Goal: Information Seeking & Learning: Learn about a topic

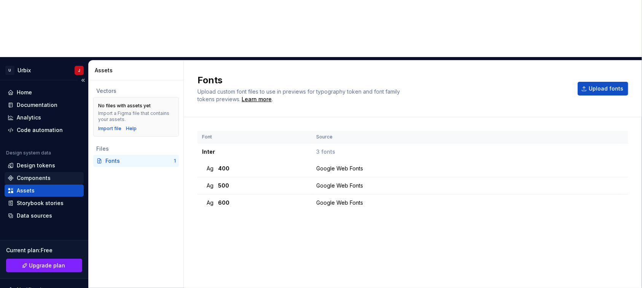
scroll to position [40, 0]
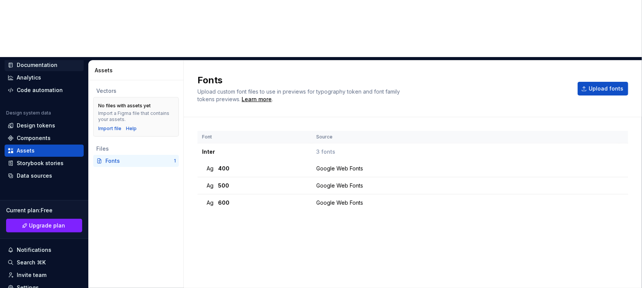
click at [38, 61] on div "Documentation" at bounding box center [37, 65] width 41 height 8
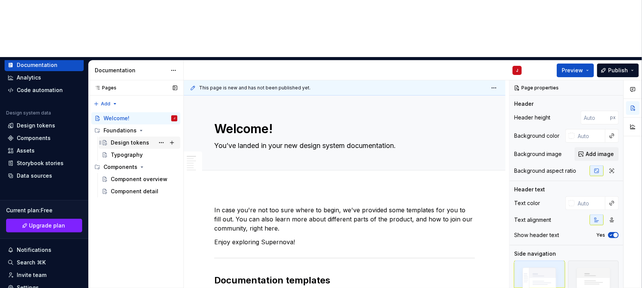
click at [128, 139] on div "Design tokens" at bounding box center [130, 143] width 38 height 8
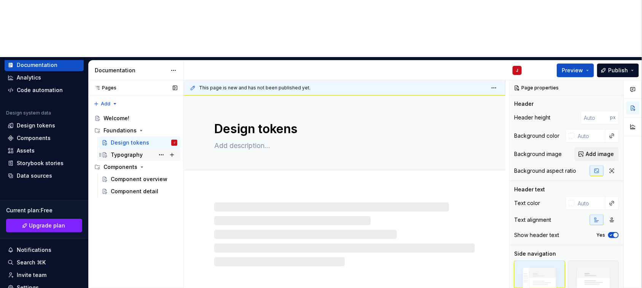
click at [126, 151] on div "Typography" at bounding box center [127, 155] width 32 height 8
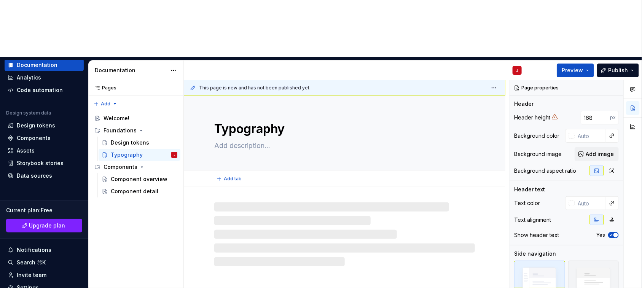
click at [257, 140] on textarea at bounding box center [343, 146] width 261 height 12
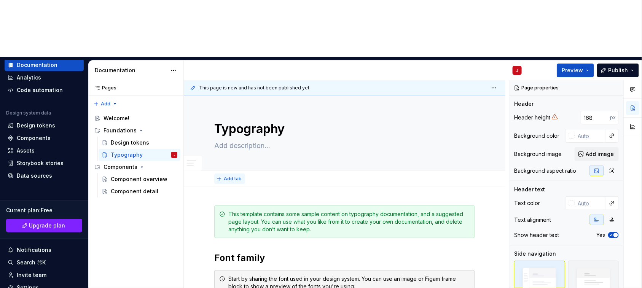
click at [231, 176] on span "Add tab" at bounding box center [233, 179] width 18 height 6
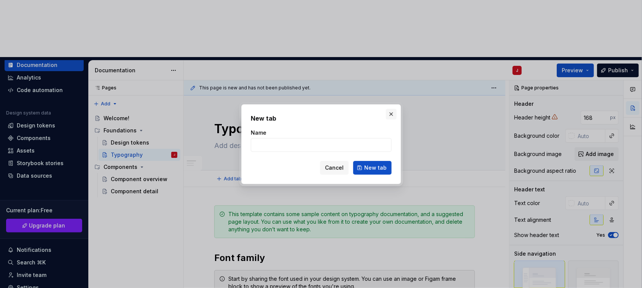
click at [390, 111] on button "button" at bounding box center [391, 114] width 11 height 11
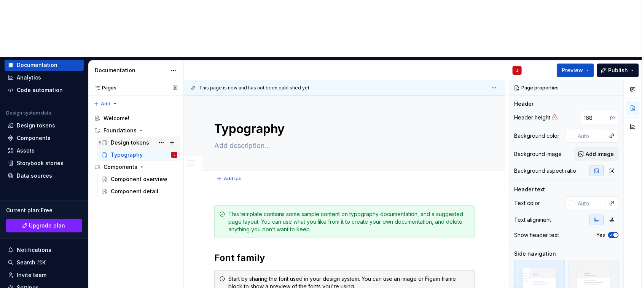
type textarea "*"
click at [33, 147] on div "Assets" at bounding box center [26, 151] width 18 height 8
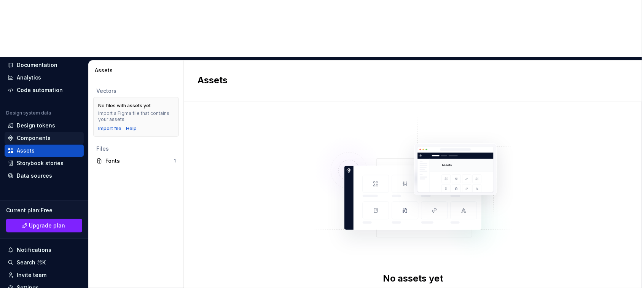
click at [38, 134] on div "Components" at bounding box center [34, 138] width 34 height 8
